Goal: Information Seeking & Learning: Learn about a topic

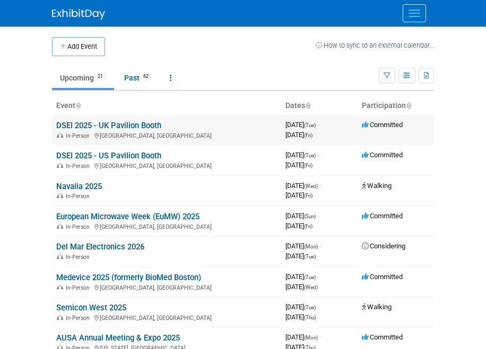
scroll to position [33, 0]
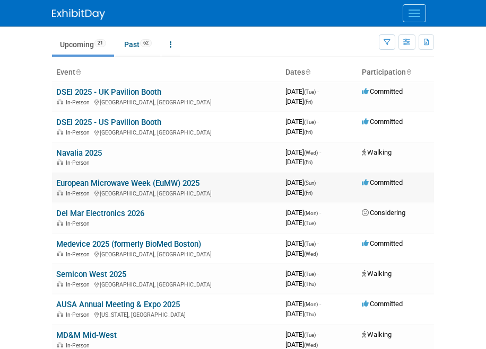
click at [110, 184] on link "European Microwave Week (EuMW) 2025" at bounding box center [127, 184] width 143 height 10
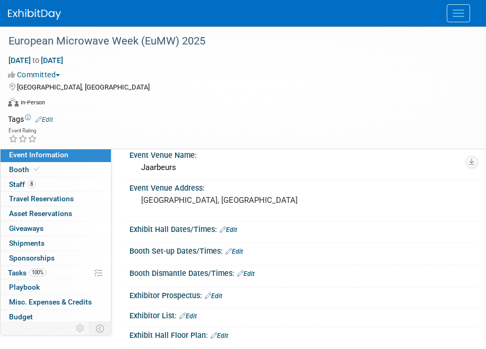
scroll to position [47, 0]
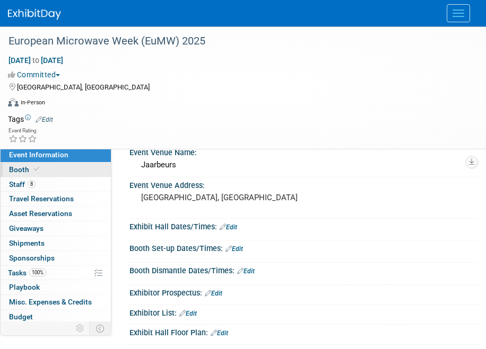
click at [73, 169] on link "Booth" at bounding box center [56, 170] width 110 height 14
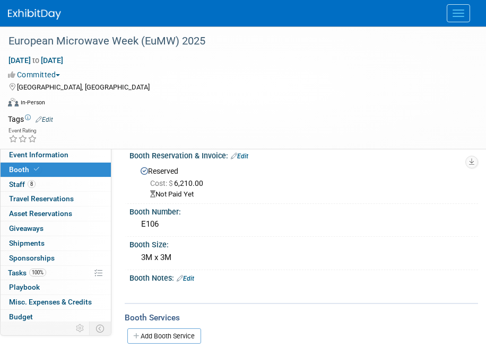
scroll to position [0, 0]
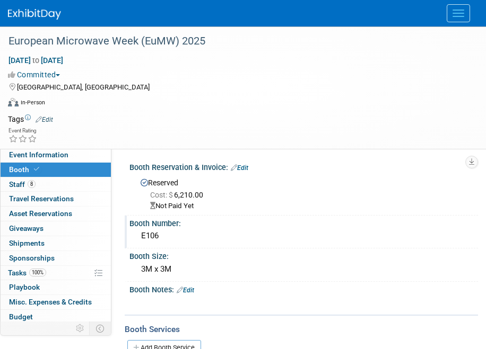
drag, startPoint x: 172, startPoint y: 238, endPoint x: 143, endPoint y: 238, distance: 29.7
click at [143, 238] on div "E106" at bounding box center [303, 236] width 332 height 16
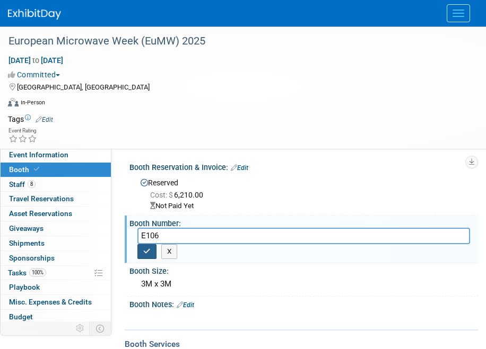
click at [143, 257] on button "button" at bounding box center [146, 251] width 19 height 15
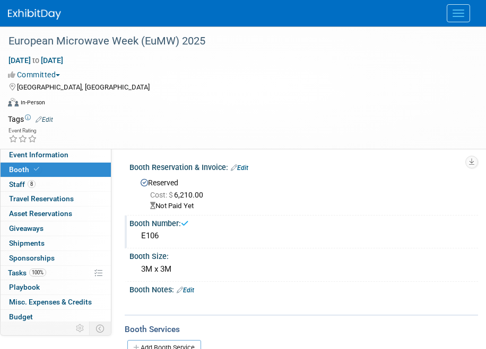
click at [32, 26] on div at bounding box center [243, 13] width 470 height 27
click at [30, 17] on img at bounding box center [34, 14] width 53 height 11
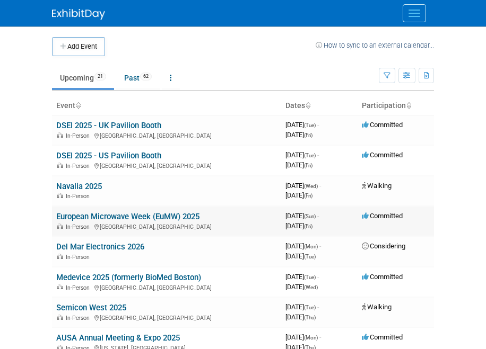
click at [83, 215] on link "European Microwave Week (EuMW) 2025" at bounding box center [127, 217] width 143 height 10
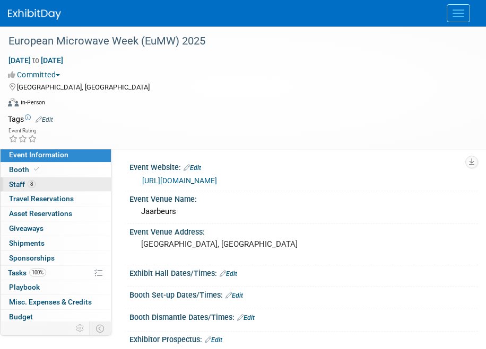
click at [40, 178] on link "8 Staff 8" at bounding box center [56, 185] width 110 height 14
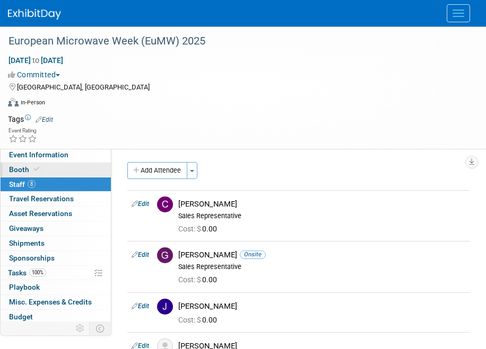
click at [39, 175] on link "Booth" at bounding box center [56, 170] width 110 height 14
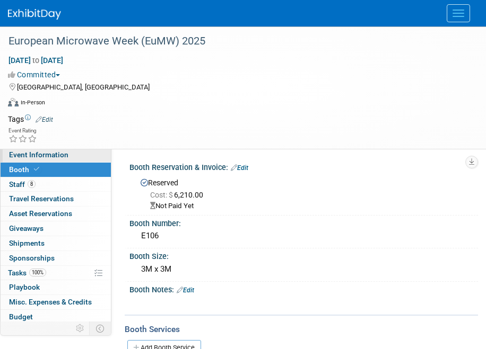
click at [46, 160] on link "Event Information" at bounding box center [56, 155] width 110 height 14
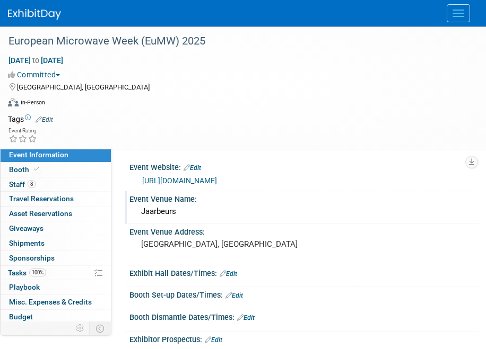
scroll to position [54, 0]
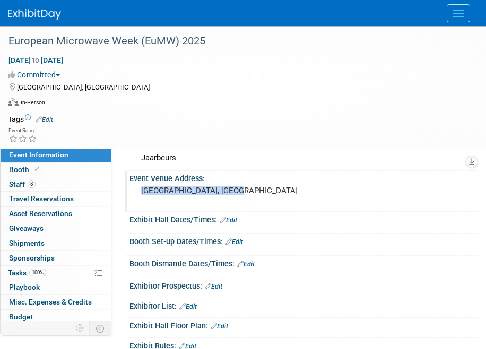
drag, startPoint x: 232, startPoint y: 191, endPoint x: 139, endPoint y: 191, distance: 92.8
click at [139, 191] on div "Utrecht, the Netherlands" at bounding box center [303, 195] width 332 height 24
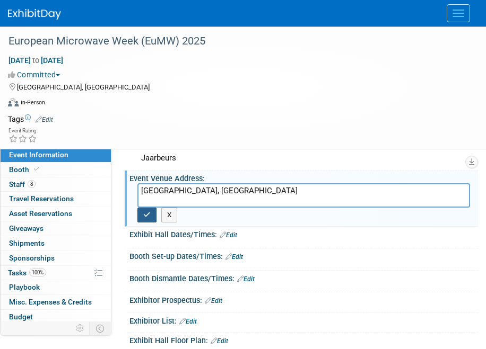
click at [145, 222] on button "button" at bounding box center [146, 215] width 19 height 15
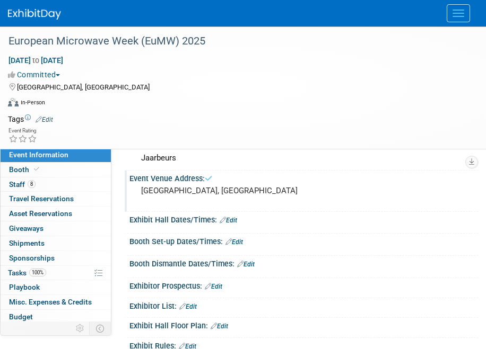
click at [153, 197] on div "Utrecht, the Netherlands" at bounding box center [303, 195] width 332 height 24
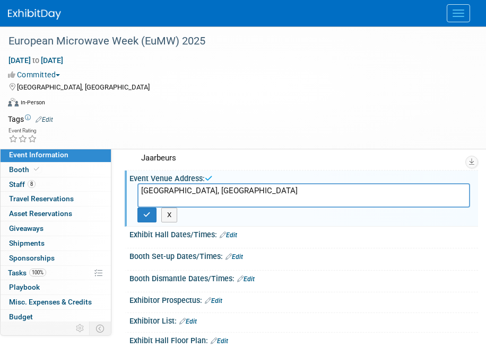
click at [154, 189] on textarea "Utrecht, the Netherlands" at bounding box center [303, 195] width 332 height 24
click at [139, 219] on button "button" at bounding box center [146, 215] width 19 height 15
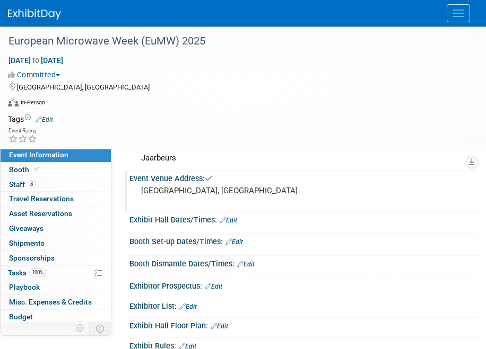
click at [42, 18] on img at bounding box center [34, 14] width 53 height 11
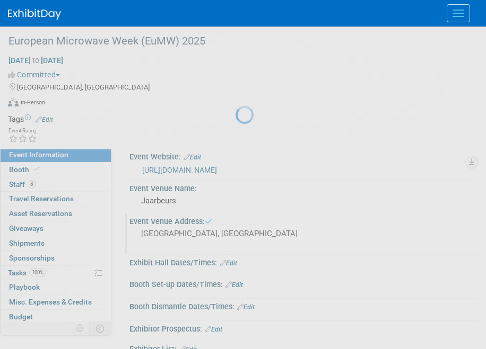
scroll to position [10, 0]
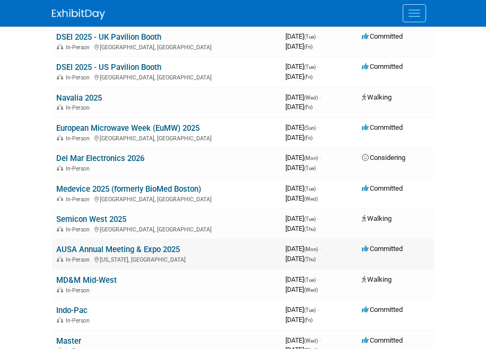
scroll to position [95, 0]
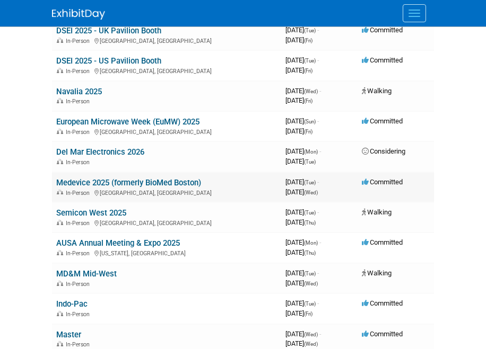
click at [110, 184] on link "Medevice 2025 (formerly BioMed Boston)" at bounding box center [128, 183] width 145 height 10
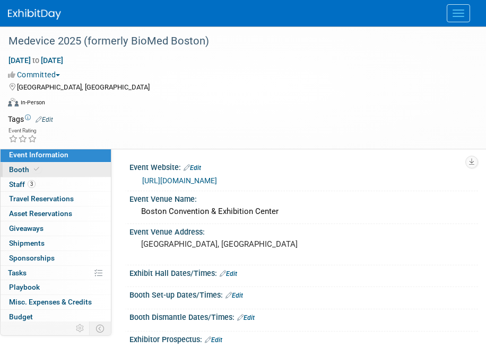
click at [49, 169] on link "Booth" at bounding box center [56, 170] width 110 height 14
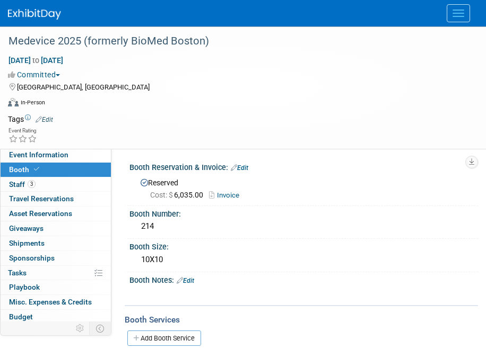
click at [73, 163] on link "Booth" at bounding box center [56, 170] width 110 height 14
click at [72, 155] on link "Event Information" at bounding box center [56, 155] width 110 height 14
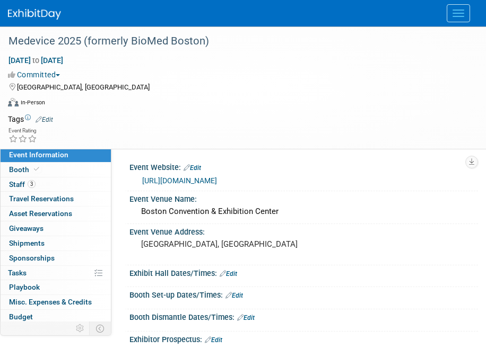
click at [37, 16] on img at bounding box center [34, 14] width 53 height 11
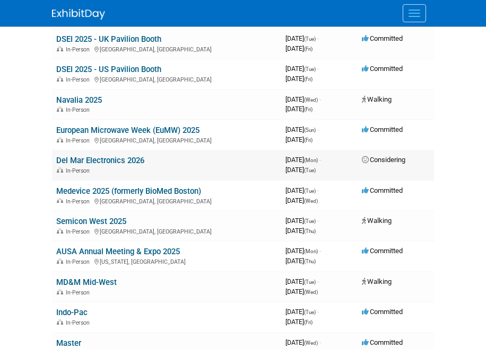
scroll to position [101, 0]
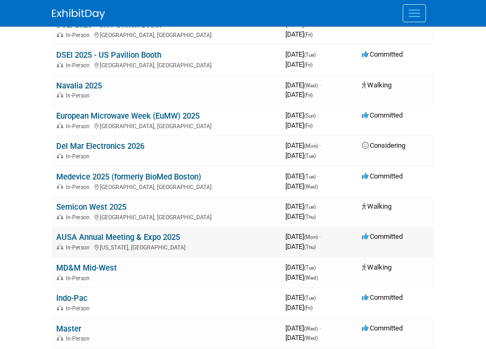
click at [107, 235] on link "AUSA Annual Meeting & Expo 2025" at bounding box center [118, 238] width 124 height 10
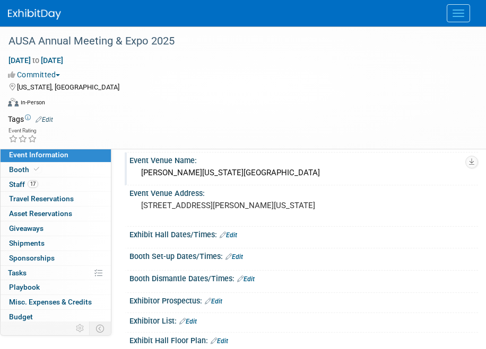
scroll to position [32, 0]
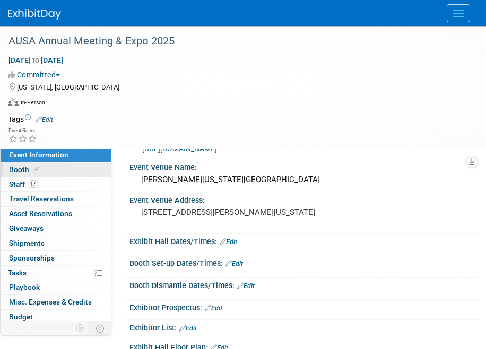
click at [48, 167] on link "Booth" at bounding box center [56, 170] width 110 height 14
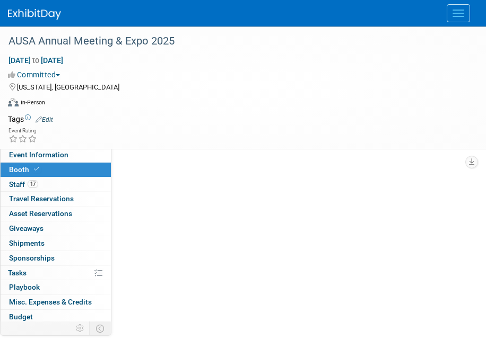
scroll to position [0, 0]
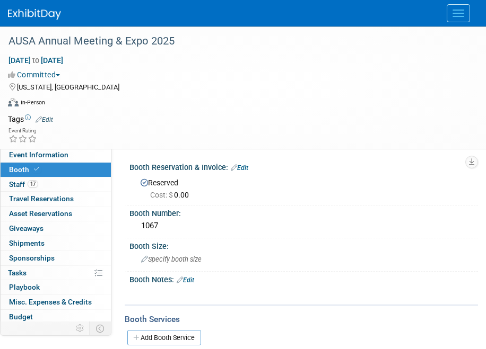
click at [40, 17] on img at bounding box center [34, 14] width 53 height 11
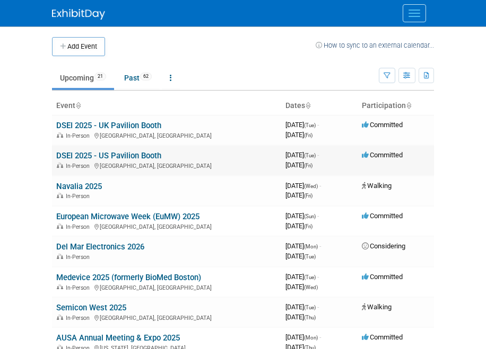
click at [101, 155] on link "DSEI 2025 - US Pavilion Booth" at bounding box center [108, 156] width 105 height 10
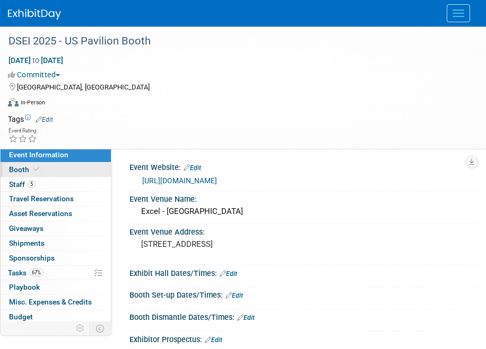
click at [83, 172] on link "Booth" at bounding box center [56, 170] width 110 height 14
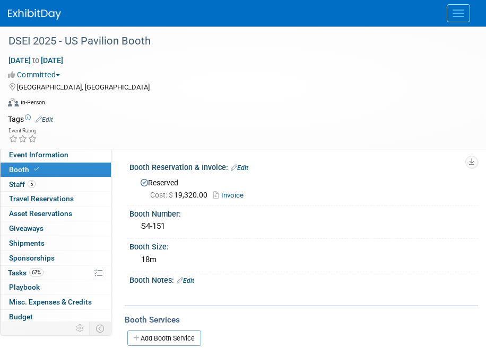
click at [38, 4] on div at bounding box center [243, 13] width 470 height 27
click at [47, 13] on img at bounding box center [34, 14] width 53 height 11
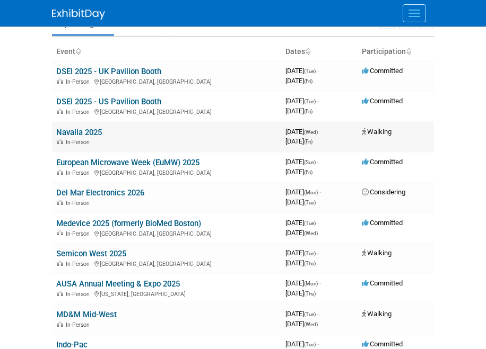
scroll to position [92, 0]
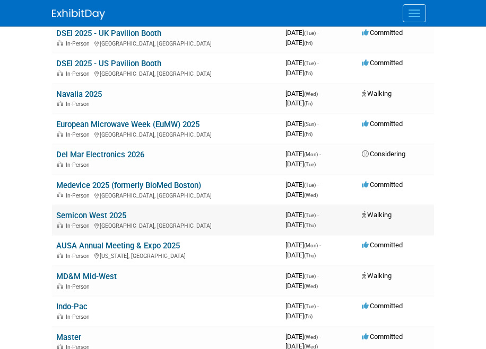
click at [108, 216] on link "Semicon West 2025" at bounding box center [91, 216] width 70 height 10
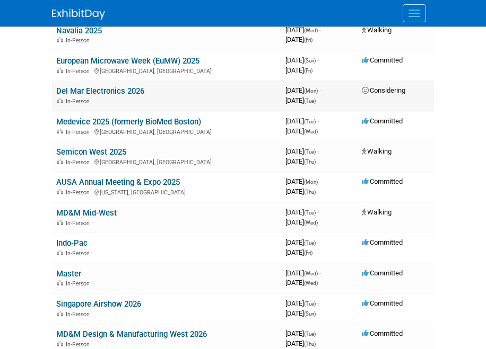
scroll to position [159, 0]
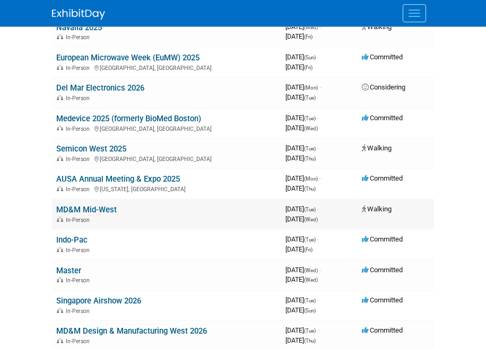
click at [99, 212] on link "MD&M Mid-West" at bounding box center [86, 210] width 60 height 10
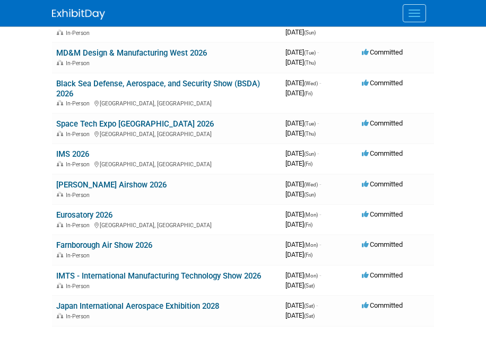
scroll to position [438, 0]
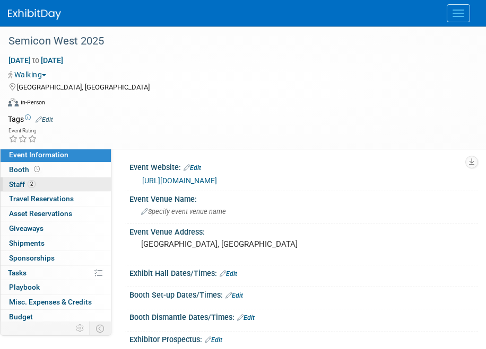
click at [52, 185] on link "2 Staff 2" at bounding box center [56, 185] width 110 height 14
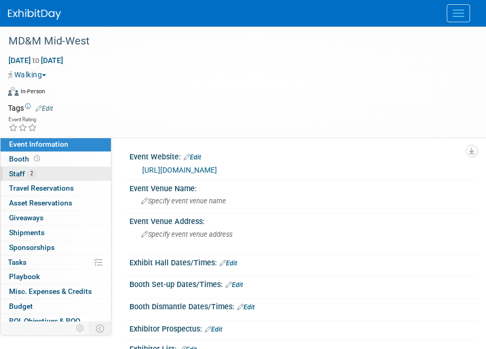
click at [83, 169] on link "2 Staff 2" at bounding box center [56, 174] width 110 height 14
